Goal: Task Accomplishment & Management: Use online tool/utility

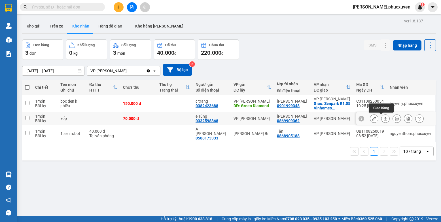
click at [383, 119] on icon at bounding box center [385, 118] width 4 height 4
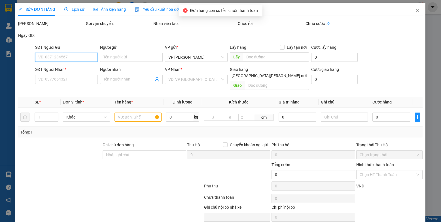
type input "0332598868"
type input "e Tùng"
type input "0869909362"
type input "[PERSON_NAME]"
type input "70.000"
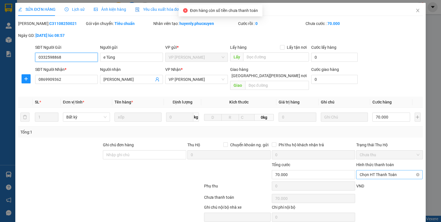
click at [371, 170] on span "Chọn HT Thanh Toán" at bounding box center [390, 174] width 60 height 9
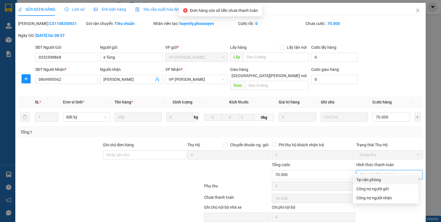
click at [366, 179] on div "Tại văn phòng" at bounding box center [385, 180] width 59 height 6
type input "0"
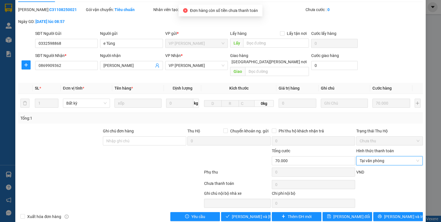
scroll to position [18, 0]
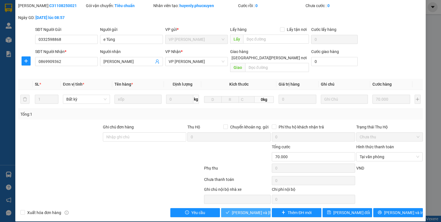
click at [244, 209] on span "[PERSON_NAME] và [PERSON_NAME] hàng" at bounding box center [270, 212] width 77 height 6
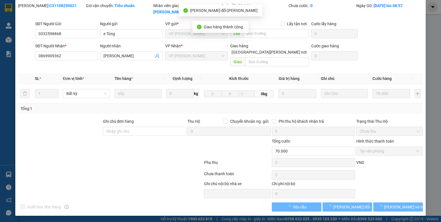
scroll to position [6, 0]
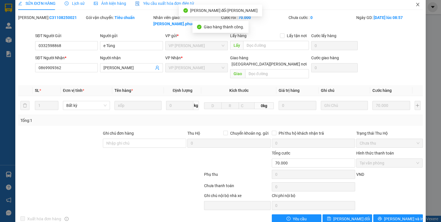
click at [415, 6] on icon "close" at bounding box center [417, 4] width 5 height 5
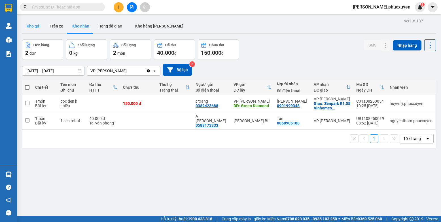
click at [30, 29] on button "Kho gửi" at bounding box center [33, 26] width 23 height 14
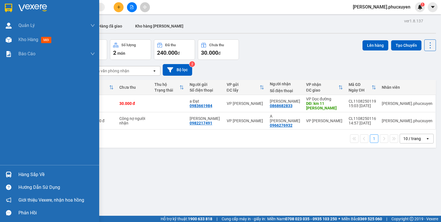
click at [11, 176] on img at bounding box center [9, 174] width 6 height 6
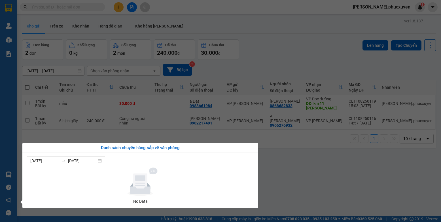
click at [345, 183] on section "Kết quả [PERSON_NAME] ( 0 ) Bộ lọc No Data [PERSON_NAME].phucxuyen 1 [PERSON_NA…" at bounding box center [220, 111] width 441 height 222
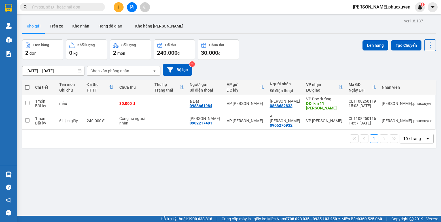
click at [26, 88] on span at bounding box center [27, 87] width 5 height 5
click at [27, 84] on input "checkbox" at bounding box center [27, 84] width 0 height 0
checkbox input "true"
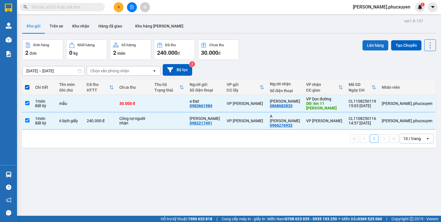
click at [369, 46] on button "Lên hàng" at bounding box center [375, 45] width 26 height 10
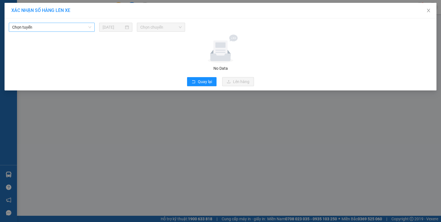
click at [58, 26] on span "Chọn tuyến" at bounding box center [51, 27] width 79 height 9
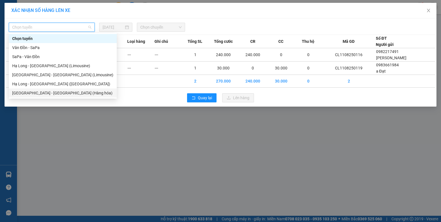
click at [36, 92] on div "[GEOGRAPHIC_DATA] - [GEOGRAPHIC_DATA] (Hàng hóa)" at bounding box center [62, 93] width 101 height 6
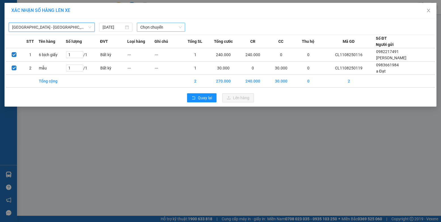
click at [163, 26] on span "Chọn chuyến" at bounding box center [160, 27] width 41 height 9
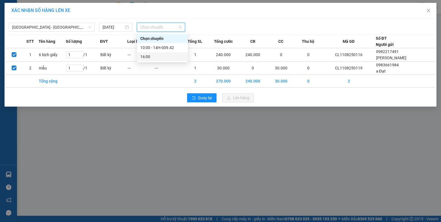
click at [147, 57] on div "16:00" at bounding box center [162, 57] width 44 height 6
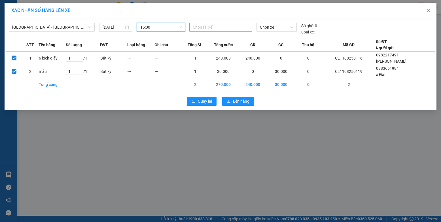
click at [207, 30] on div at bounding box center [221, 27] width 60 height 7
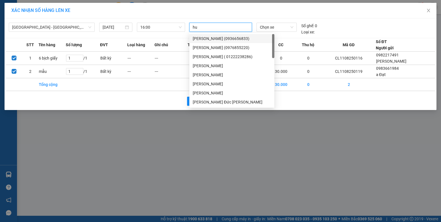
type input "huo"
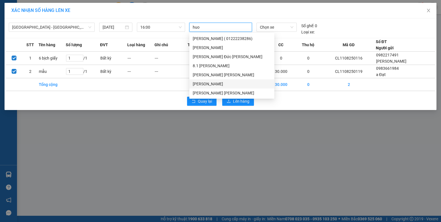
click at [210, 84] on div "[PERSON_NAME]" at bounding box center [232, 84] width 78 height 6
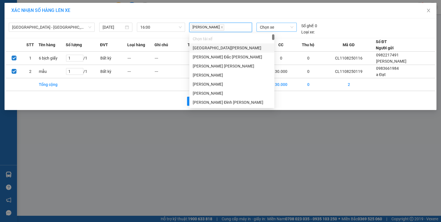
click at [277, 26] on span "Chọn xe" at bounding box center [276, 27] width 33 height 9
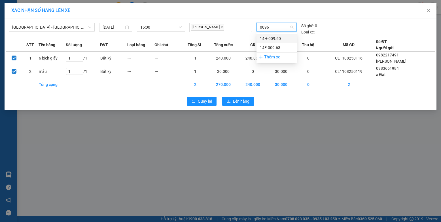
type input "00960"
click at [271, 40] on div "14H-009.60" at bounding box center [276, 38] width 33 height 6
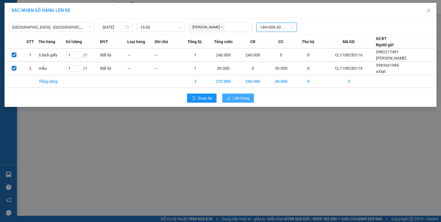
click at [241, 94] on button "Lên hàng" at bounding box center [238, 98] width 32 height 9
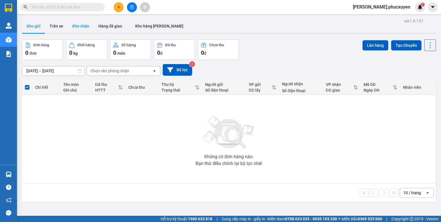
click at [82, 26] on button "Kho nhận" at bounding box center [81, 26] width 26 height 14
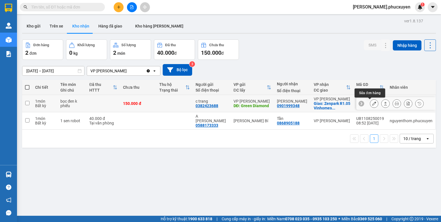
click at [370, 106] on button at bounding box center [374, 104] width 8 height 10
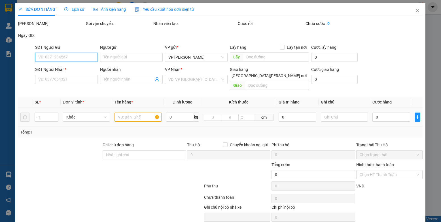
type input "0382423688"
type input "c trang"
type input "Green Diamond"
type input "0901999348"
type input "[PERSON_NAME]"
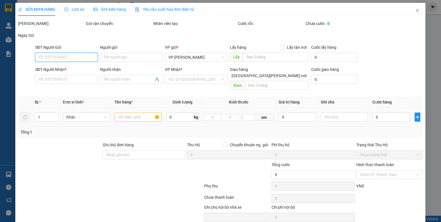
checkbox input "true"
type input "Zenpark R1.05 [GEOGRAPHIC_DATA], [GEOGRAPHIC_DATA], [PERSON_NAME]"
type input "150.000"
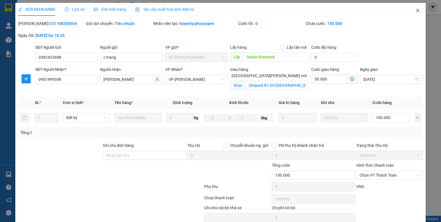
click at [415, 9] on icon "close" at bounding box center [417, 10] width 5 height 5
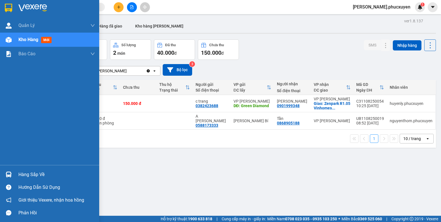
click at [11, 173] on img at bounding box center [9, 174] width 6 height 6
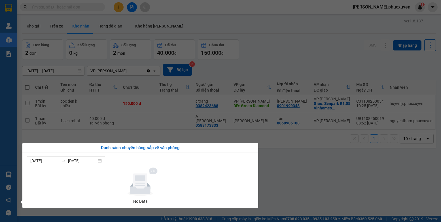
click at [348, 175] on section "Kết quả [PERSON_NAME] ( 0 ) Bộ lọc No Data [PERSON_NAME].phucxuyen 1 [PERSON_NA…" at bounding box center [220, 111] width 441 height 222
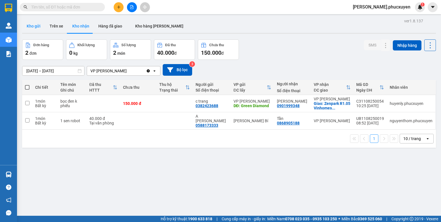
click at [38, 24] on button "Kho gửi" at bounding box center [33, 26] width 23 height 14
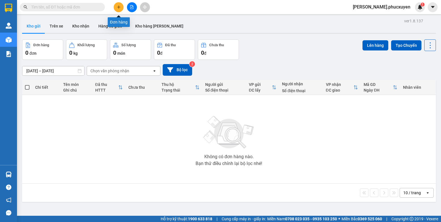
click at [131, 7] on icon "file-add" at bounding box center [132, 7] width 4 height 4
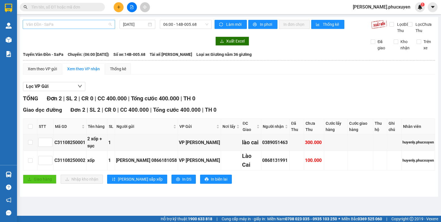
click at [65, 23] on span "Vân Đồn - SaPa" at bounding box center [69, 24] width 86 height 9
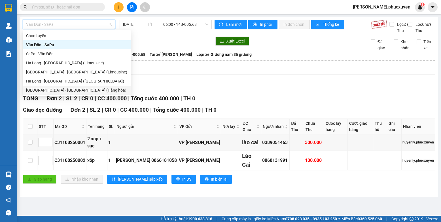
click at [55, 91] on div "[GEOGRAPHIC_DATA] - [GEOGRAPHIC_DATA] (Hàng hóa)" at bounding box center [76, 90] width 101 height 6
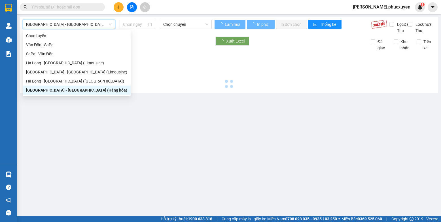
type input "[DATE]"
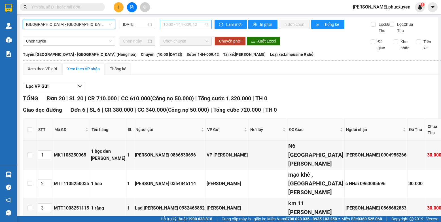
click at [172, 24] on span "10:00 - 14H-009.42" at bounding box center [185, 24] width 45 height 9
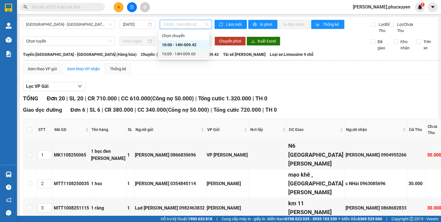
click at [169, 53] on div "16:00 - 14H-009.60" at bounding box center [184, 54] width 44 height 6
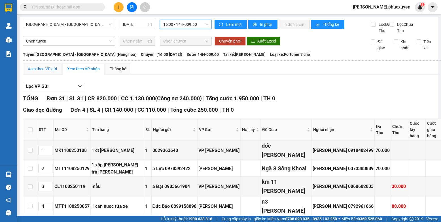
click at [37, 72] on div "Xem theo VP gửi" at bounding box center [42, 69] width 29 height 6
